Goal: Task Accomplishment & Management: Manage account settings

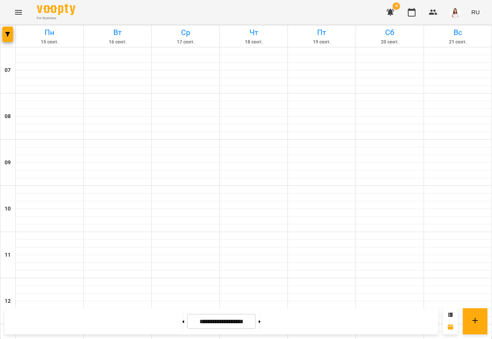
scroll to position [461, 0]
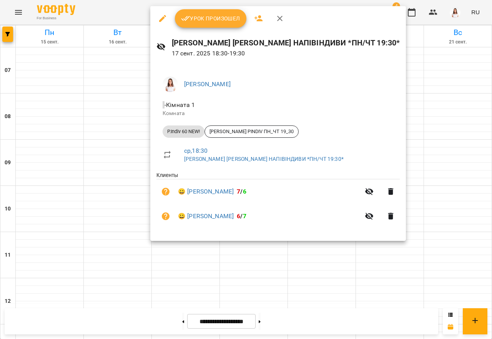
click at [208, 23] on span "Урок произошел" at bounding box center [210, 18] width 59 height 9
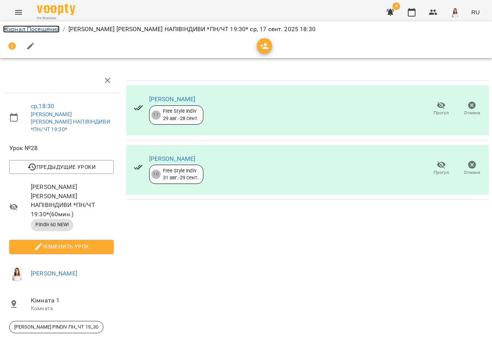
click at [29, 29] on link "Журнал Посещений" at bounding box center [31, 28] width 57 height 7
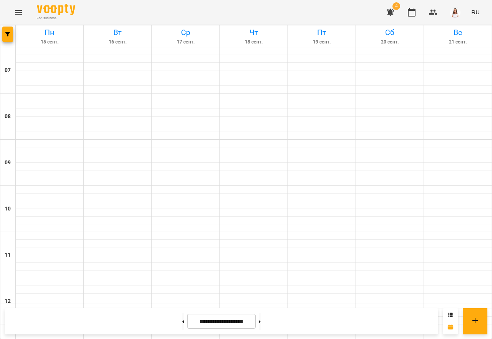
scroll to position [481, 0]
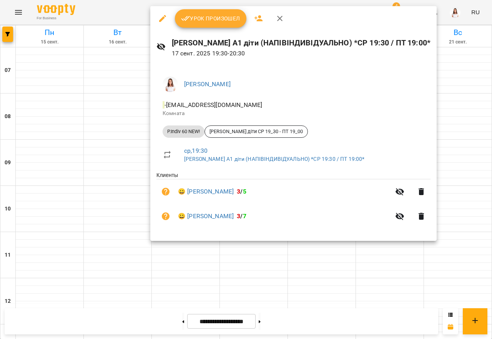
click at [206, 22] on span "Урок произошел" at bounding box center [210, 18] width 59 height 9
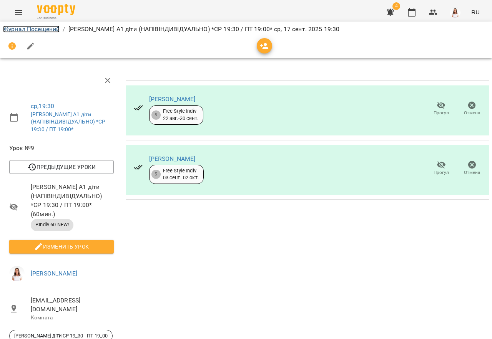
click at [43, 30] on link "Журнал Посещений" at bounding box center [31, 28] width 57 height 7
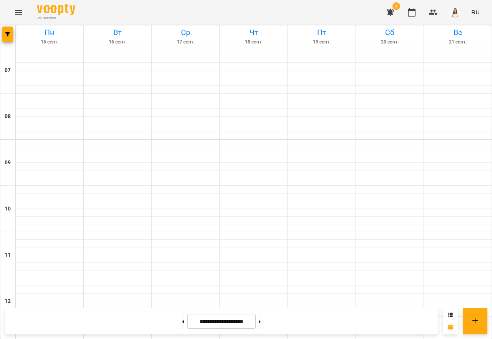
scroll to position [481, 0]
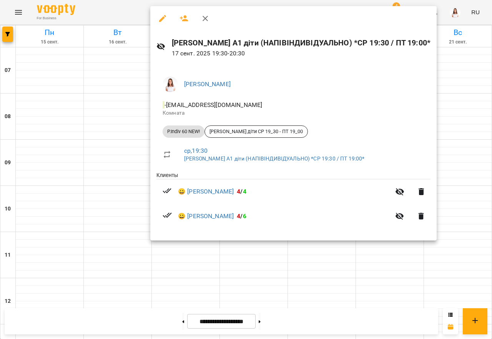
click at [214, 268] on div at bounding box center [246, 169] width 492 height 339
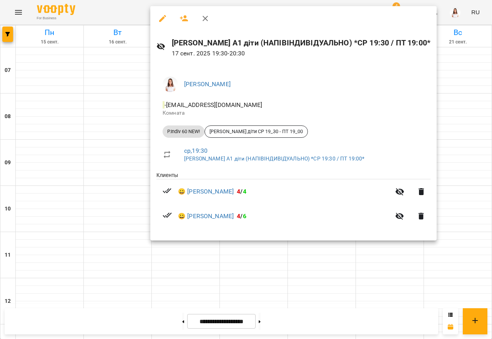
click at [211, 263] on div at bounding box center [246, 169] width 492 height 339
